Goal: Information Seeking & Learning: Compare options

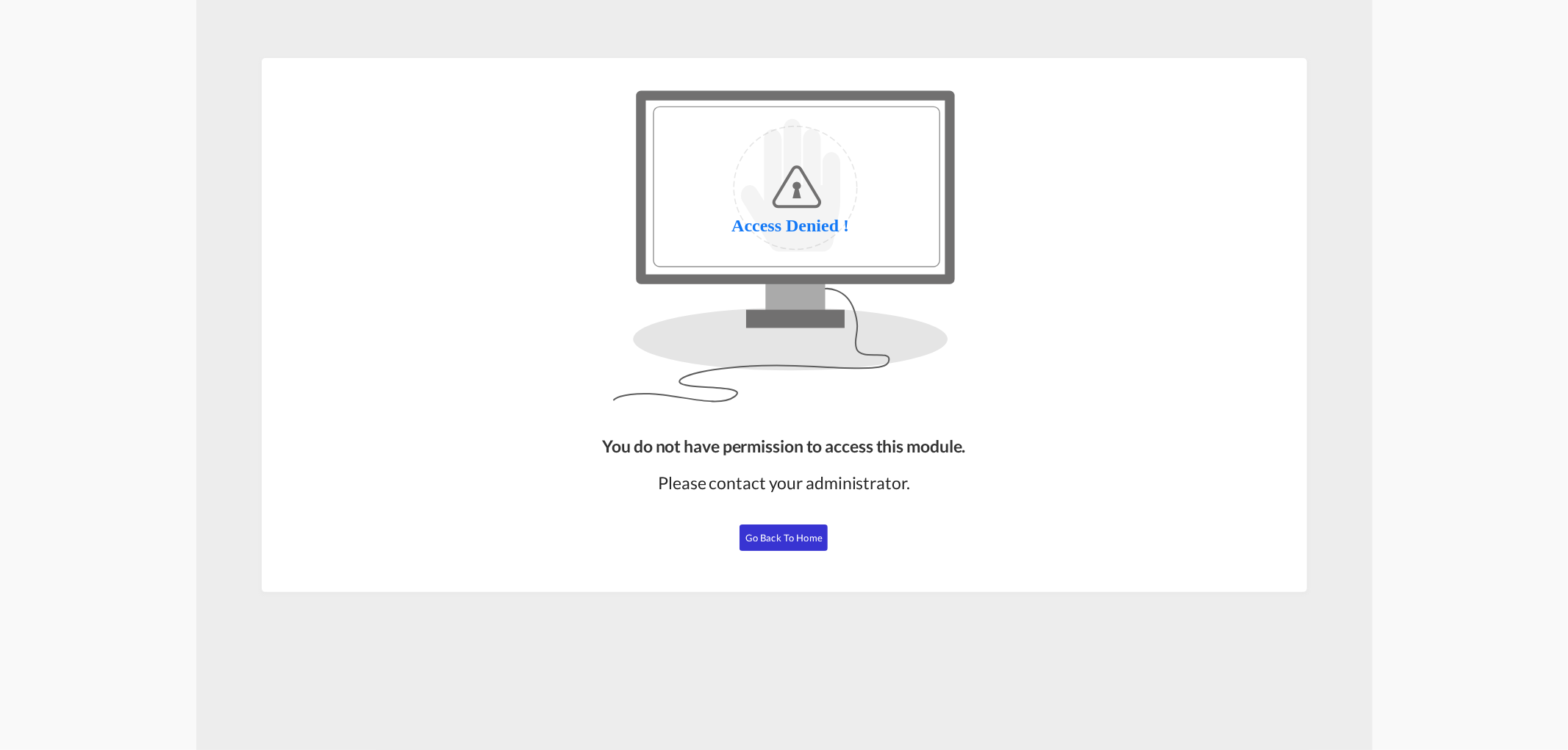
click at [787, 544] on button "Go Back to Home" at bounding box center [783, 537] width 88 height 26
click at [799, 537] on span "Go Back to Home" at bounding box center [784, 537] width 77 height 12
